Goal: Find specific page/section: Find specific page/section

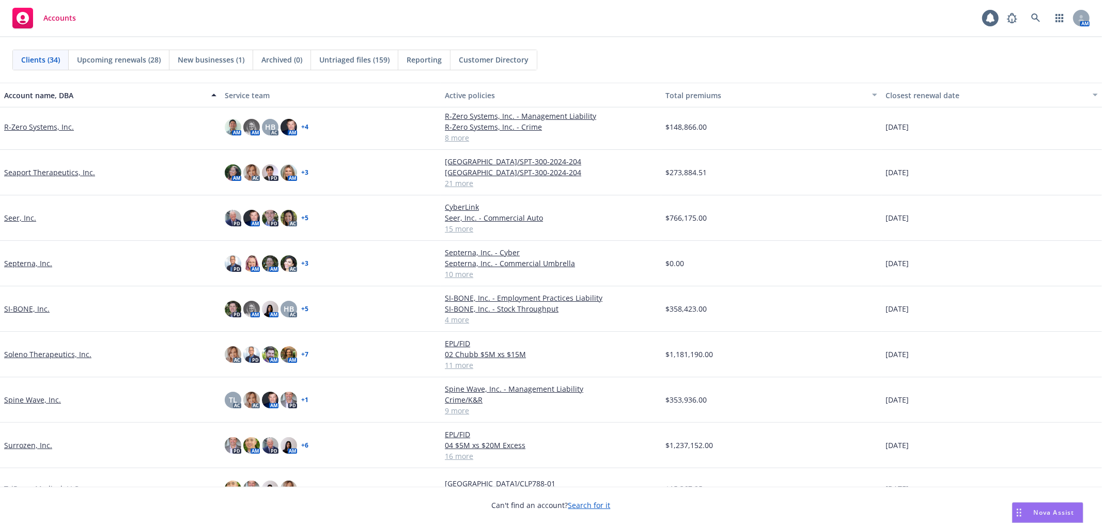
scroll to position [918, 0]
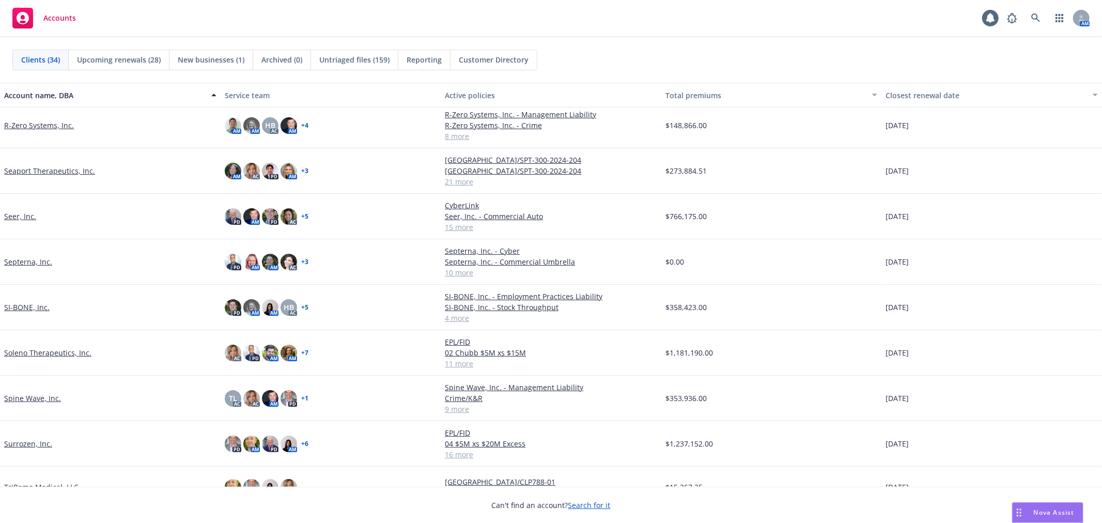
click at [34, 396] on link "Spine Wave, Inc." at bounding box center [32, 398] width 57 height 11
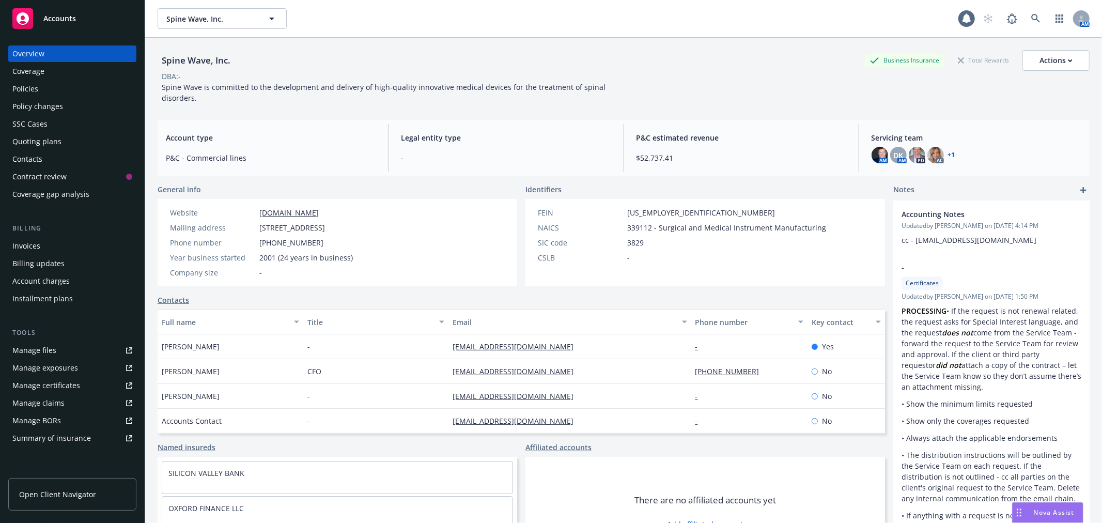
click at [66, 241] on div "Invoices" at bounding box center [72, 246] width 120 height 17
